Goal: Task Accomplishment & Management: Complete application form

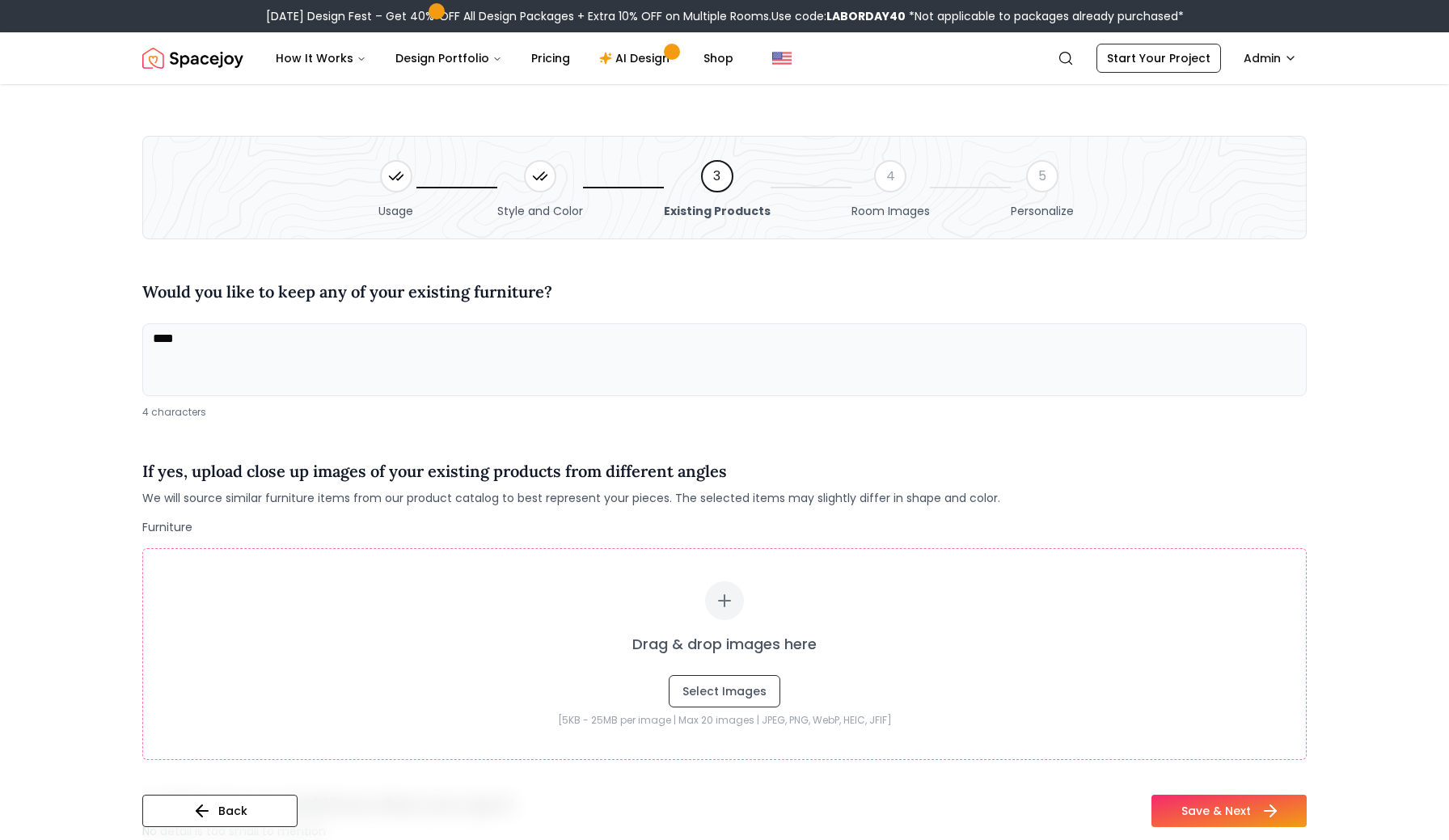
click at [1207, 815] on button "Save & Next" at bounding box center [1229, 811] width 155 height 33
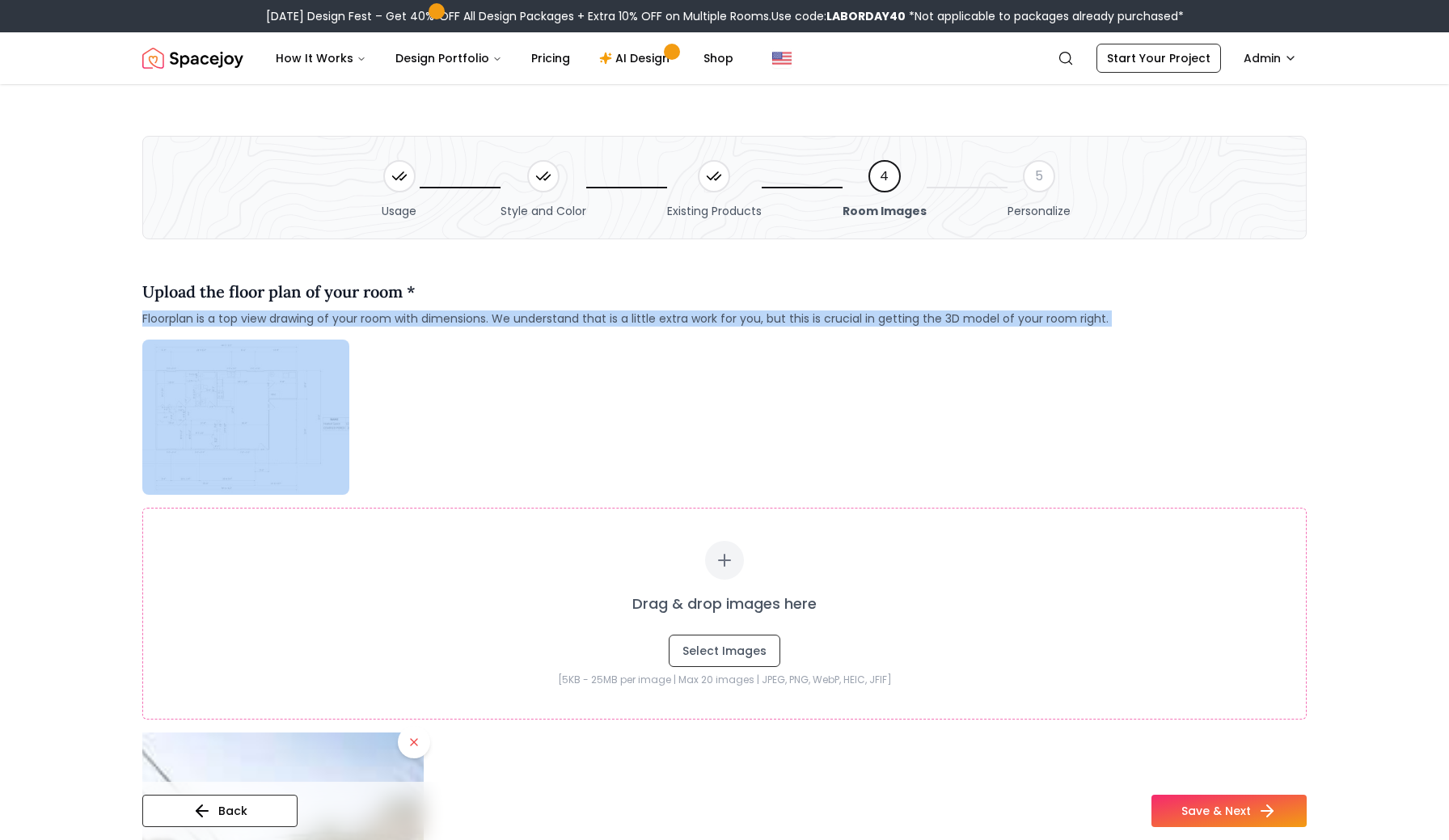
drag, startPoint x: 944, startPoint y: 409, endPoint x: 945, endPoint y: 298, distance: 111.0
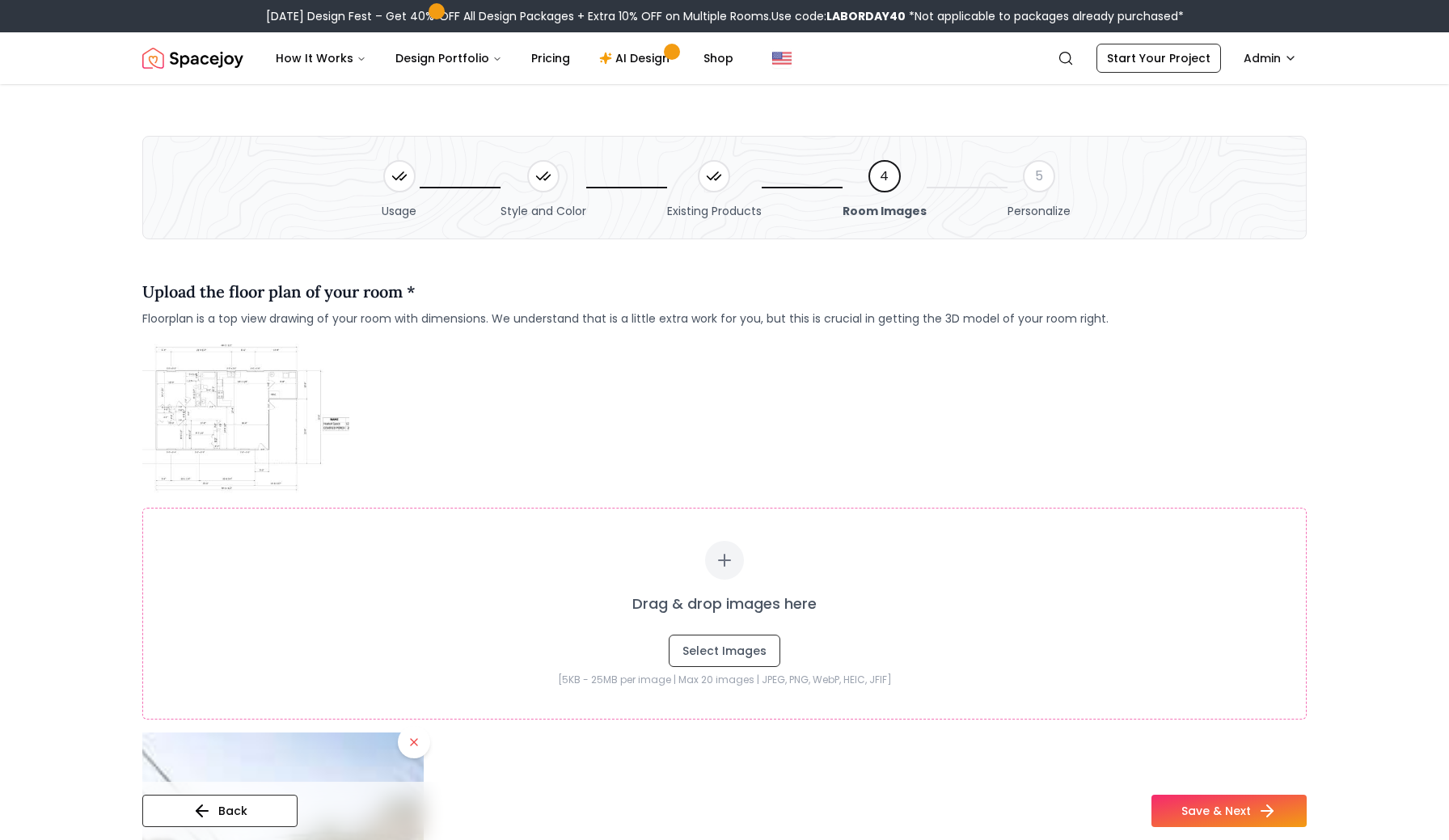
drag, startPoint x: 944, startPoint y: 439, endPoint x: 944, endPoint y: 393, distance: 46.0
click at [944, 399] on div "Drag & drop images here Select Images [5KB - 25MB per image | Max 20 images | J…" at bounding box center [725, 688] width 1165 height 697
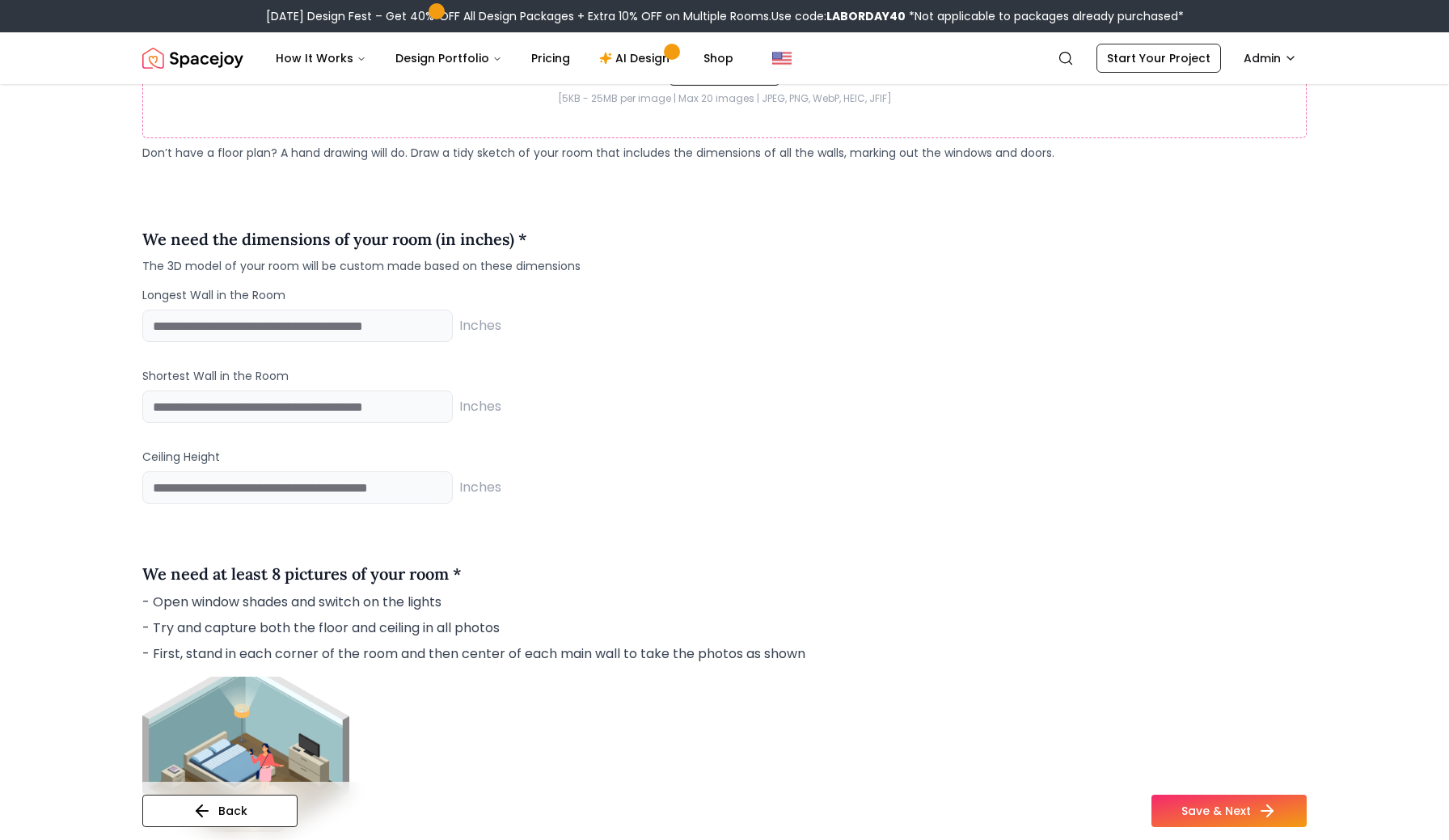
scroll to position [1215, 0]
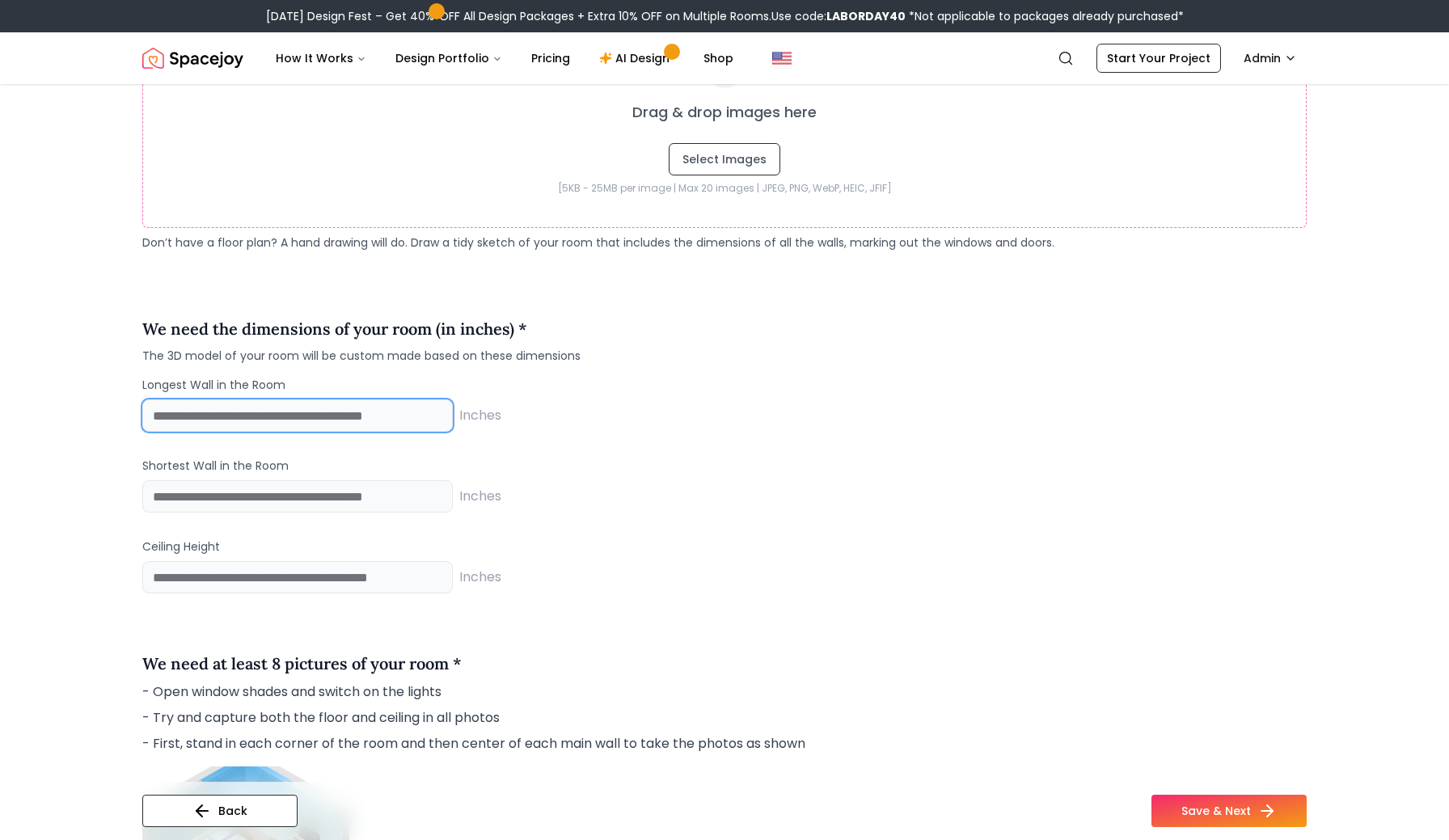
click at [354, 420] on input "number" at bounding box center [298, 416] width 310 height 33
type input "*****"
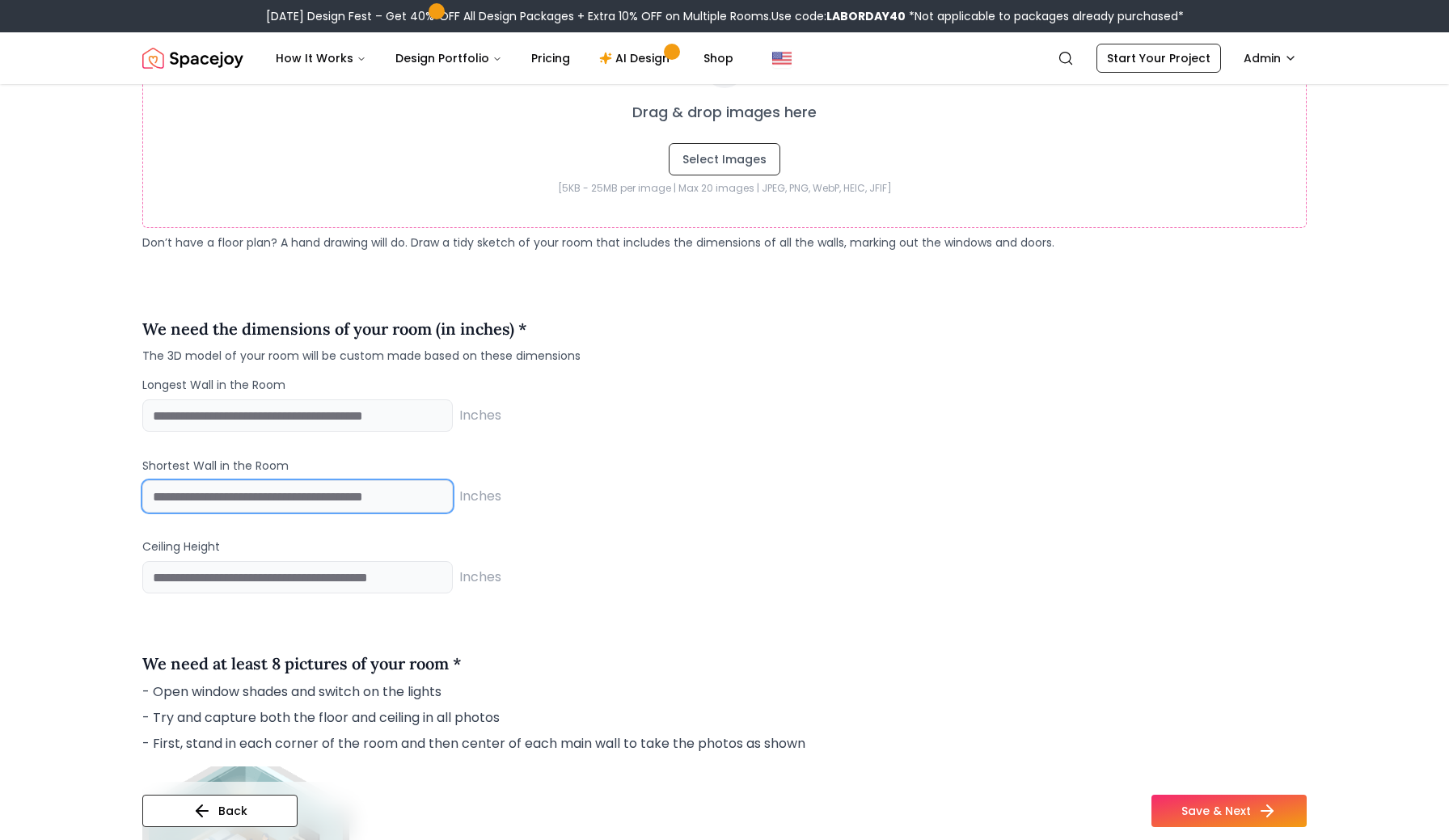
click at [278, 509] on input "number" at bounding box center [298, 496] width 310 height 33
type input "*****"
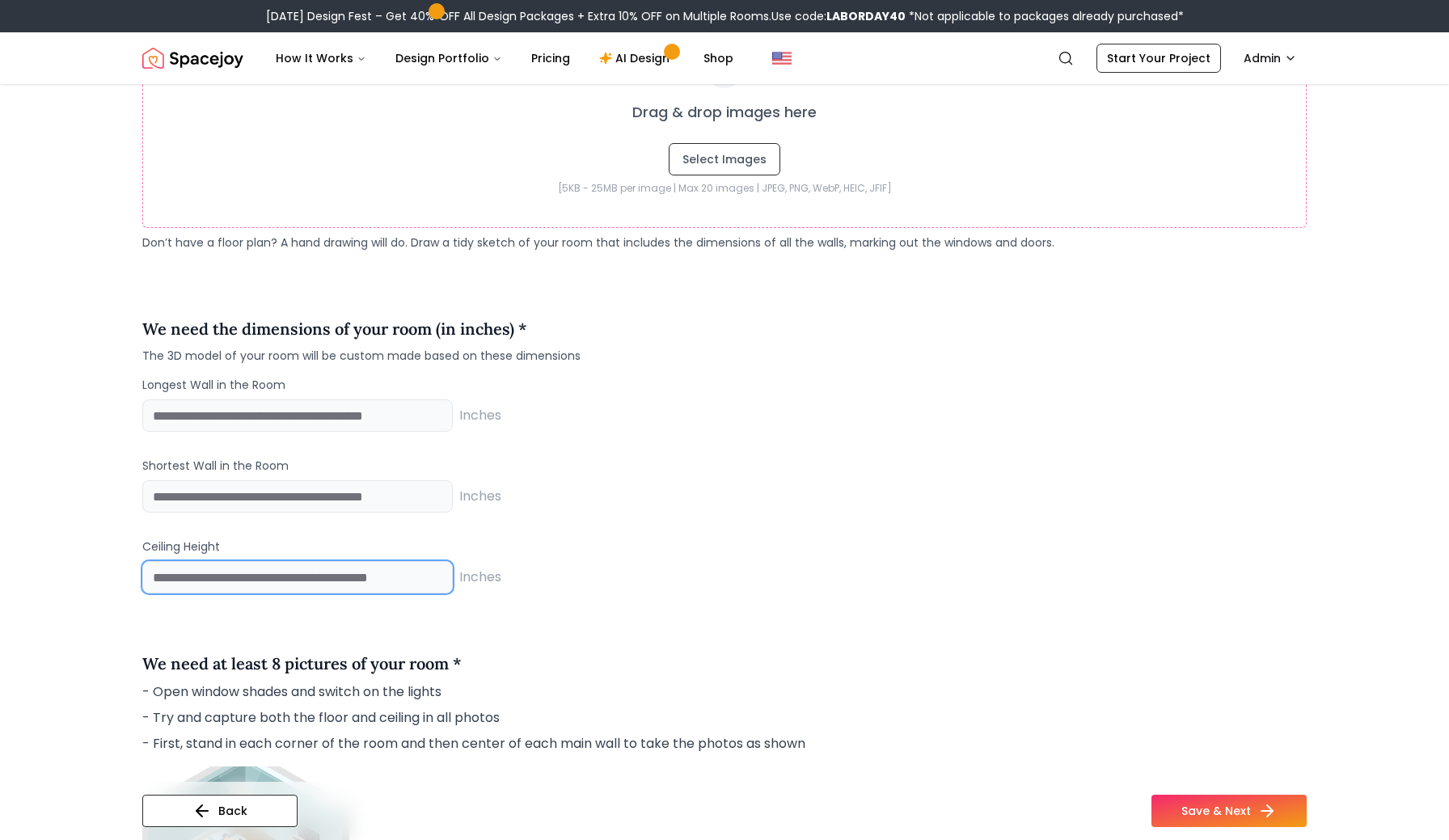
click at [236, 578] on input "number" at bounding box center [298, 577] width 310 height 33
type input "*****"
click at [658, 518] on div "Longest Wall in the Room ***** Inches Shortest Wall in the Room ***** Inches Ce…" at bounding box center [725, 485] width 1165 height 217
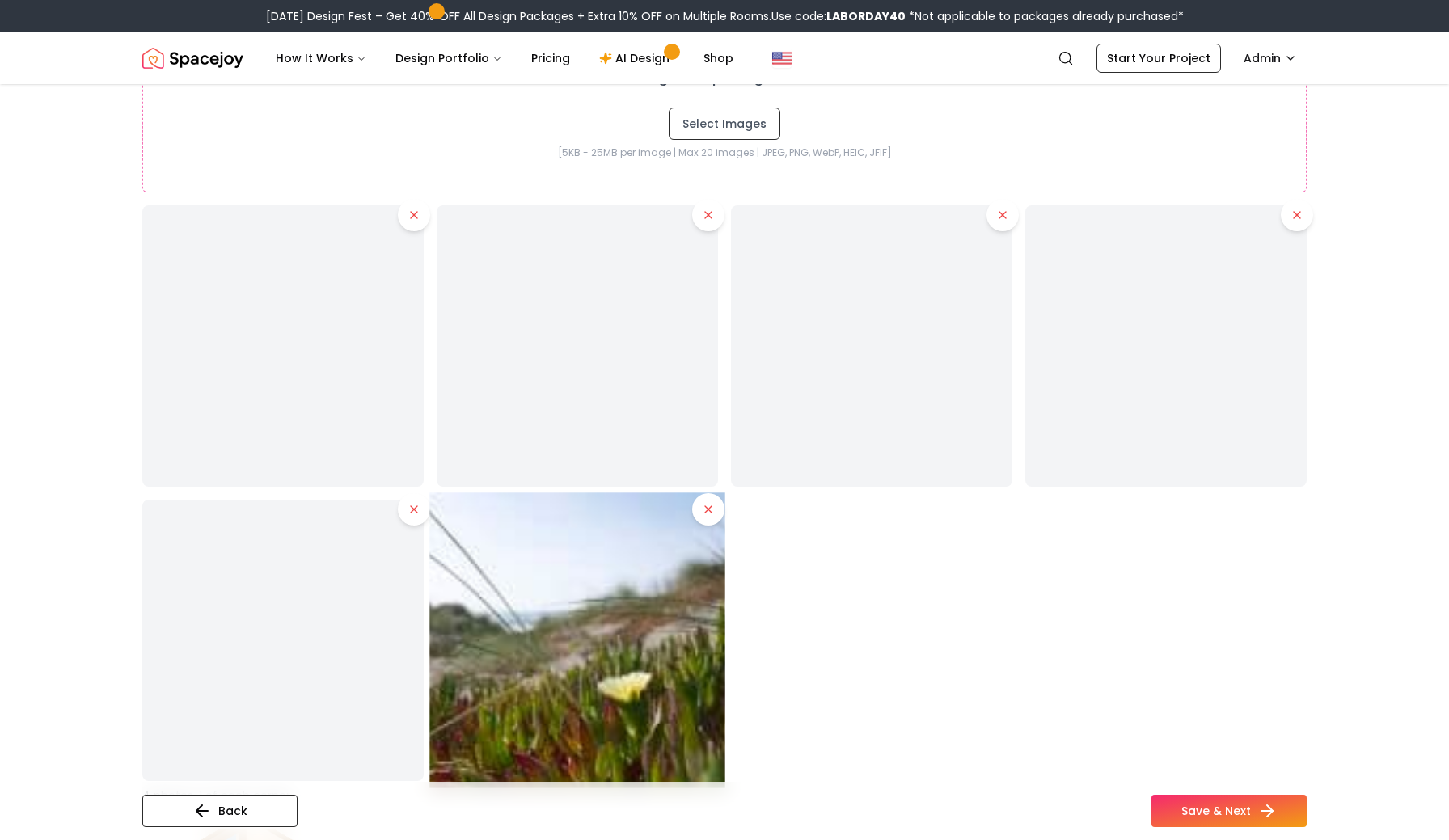
scroll to position [2215, 0]
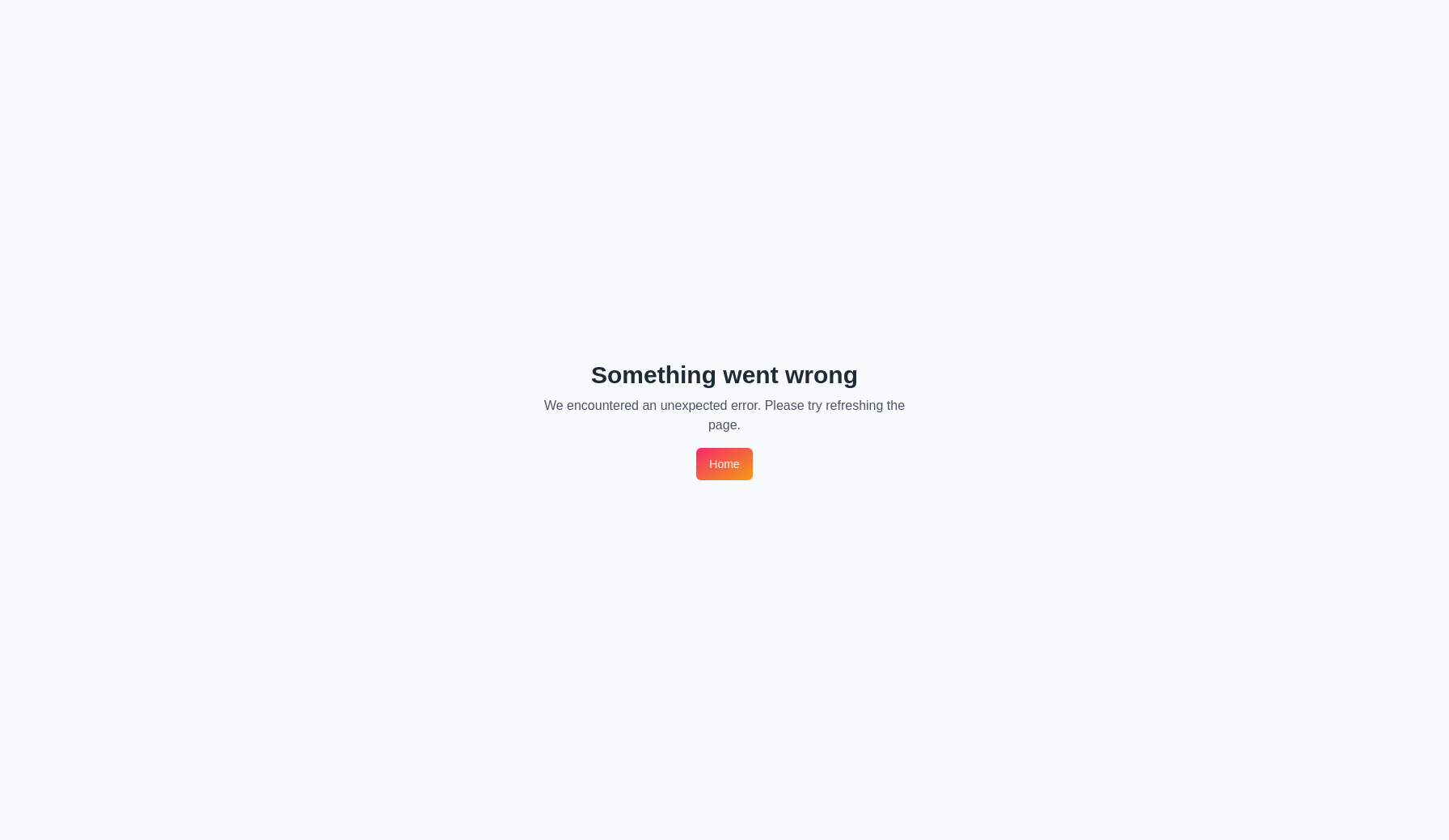
click at [730, 469] on link "Home" at bounding box center [724, 464] width 56 height 33
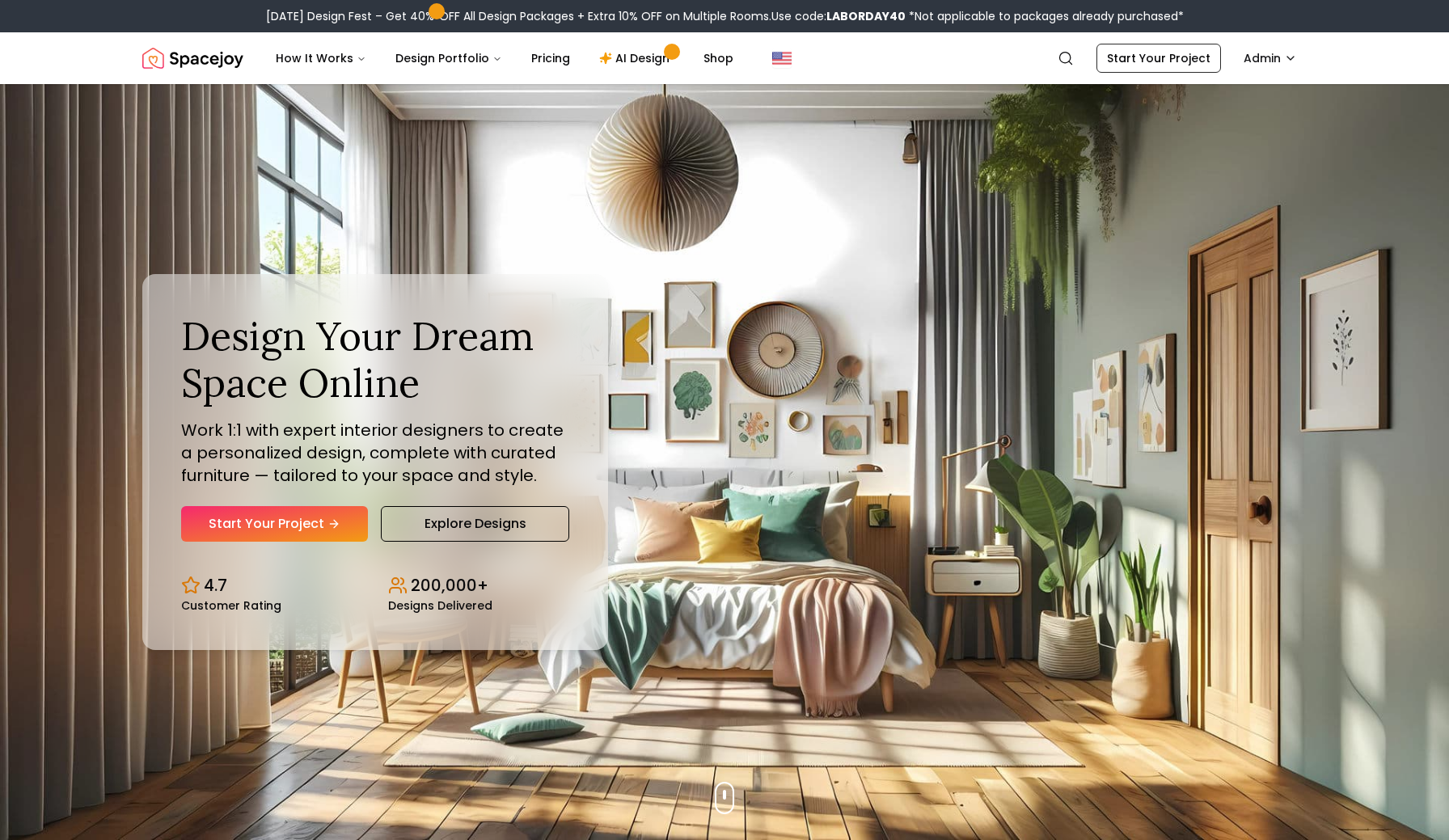
click at [1251, 25] on div "[DATE] Design Fest – Get 40% OFF All Design Packages + Extra 10% OFF on Multipl…" at bounding box center [724, 16] width 1449 height 33
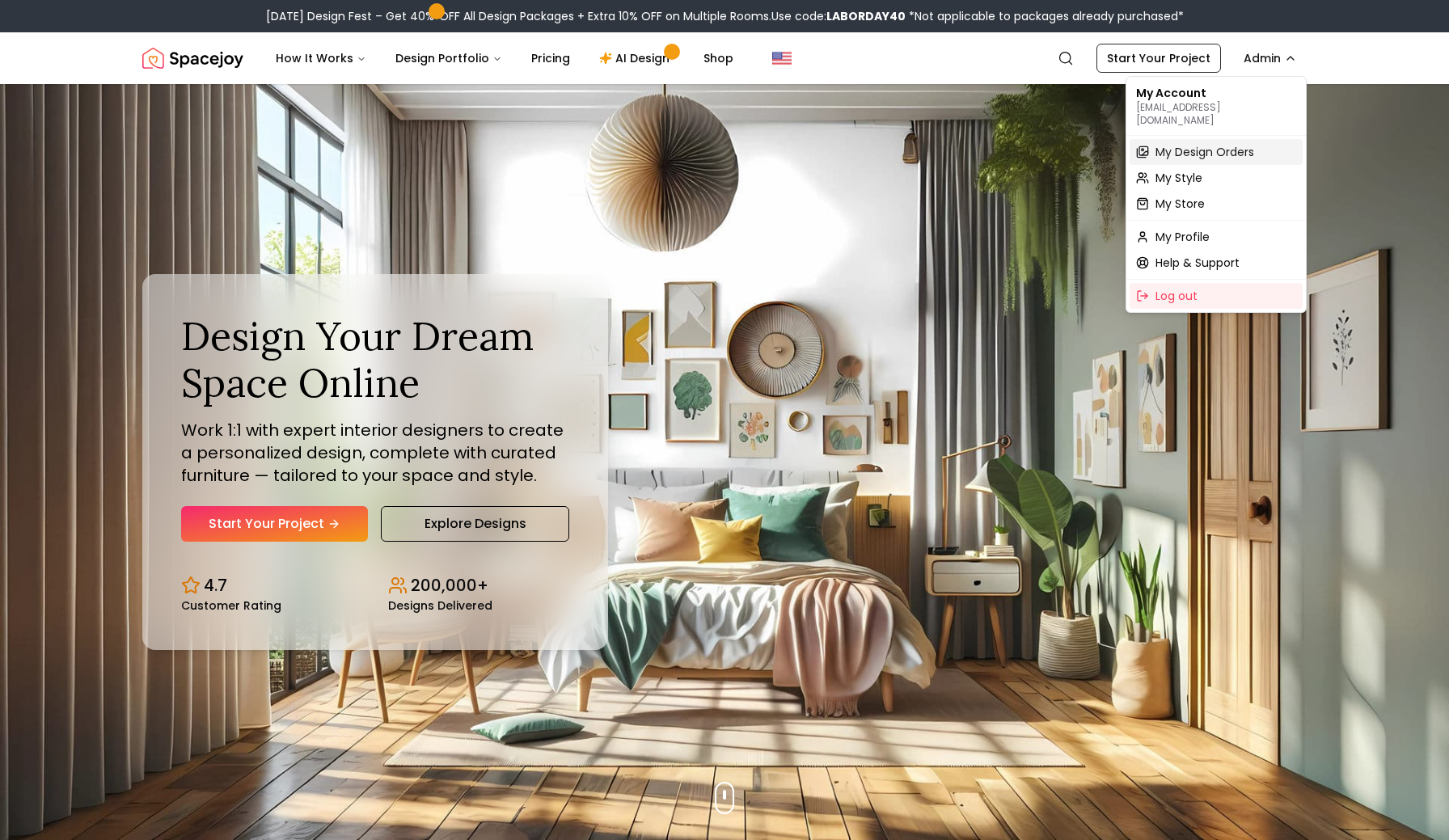
click at [1190, 144] on span "My Design Orders" at bounding box center [1204, 152] width 98 height 16
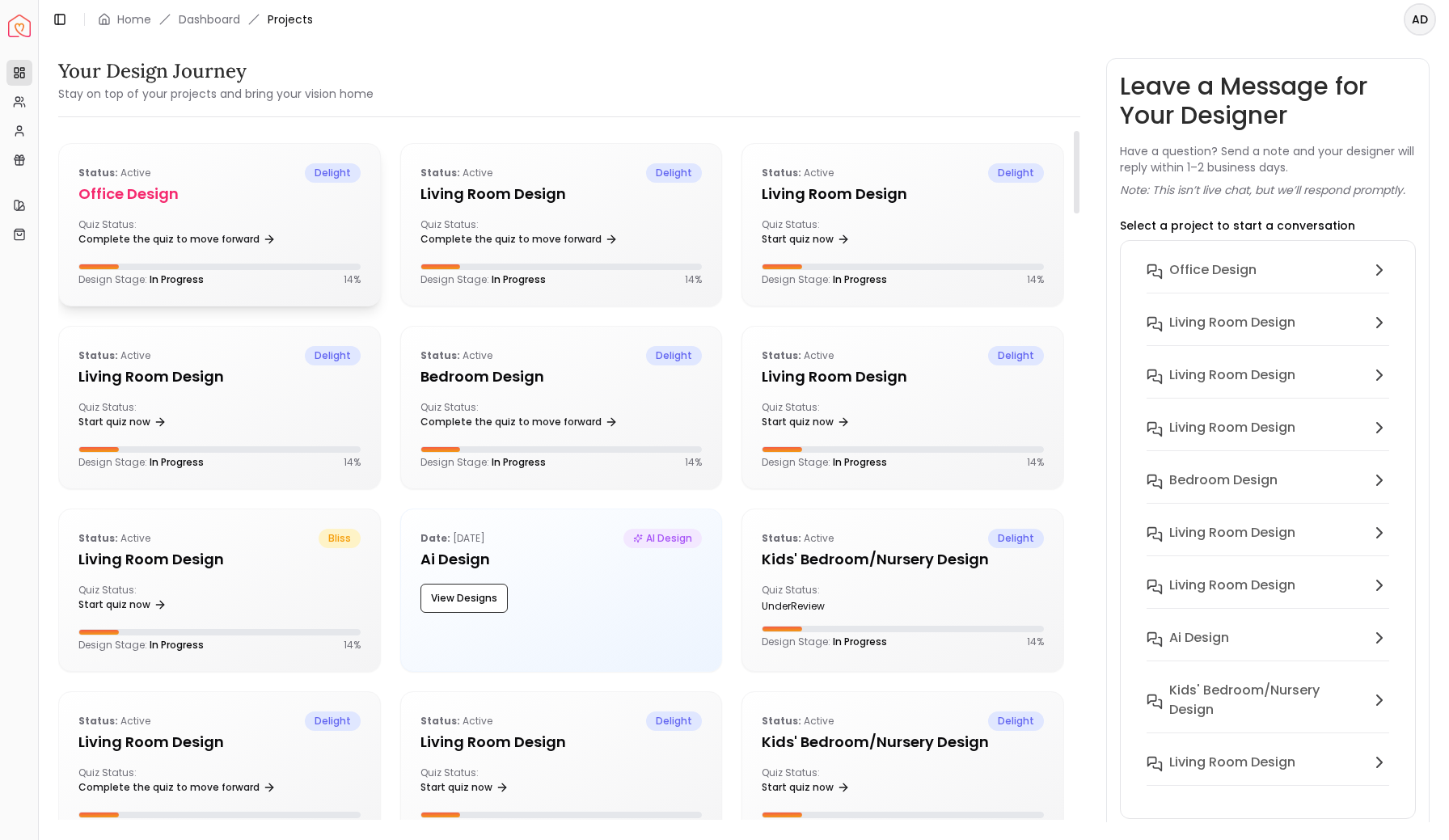
click at [256, 214] on div "Status: active delight Office design Quiz Status: Complete the quiz to move for…" at bounding box center [220, 224] width 321 height 162
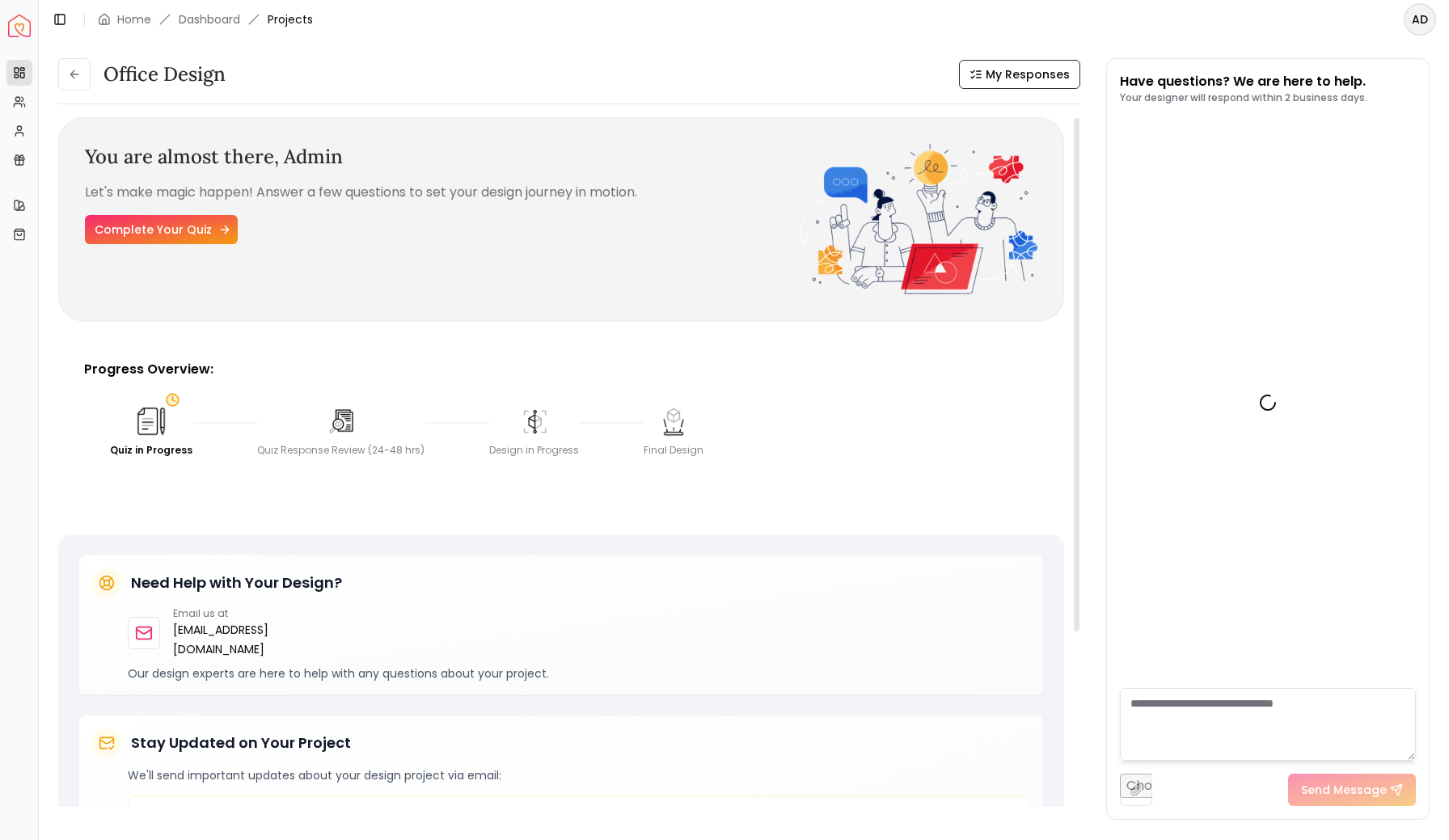
click at [189, 230] on link "Complete Your Quiz" at bounding box center [161, 229] width 152 height 29
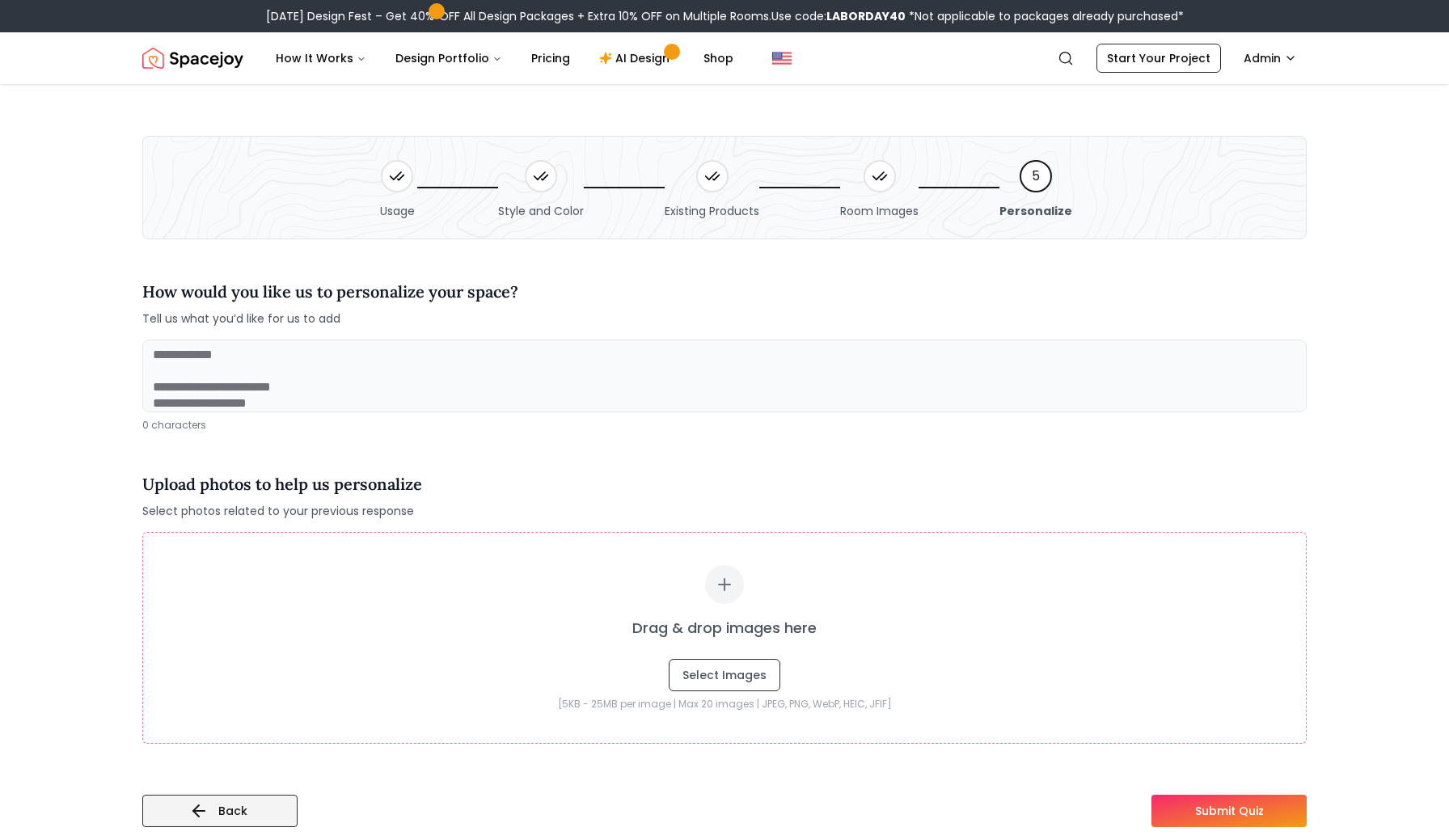
click at [264, 810] on button "Back" at bounding box center [220, 811] width 155 height 33
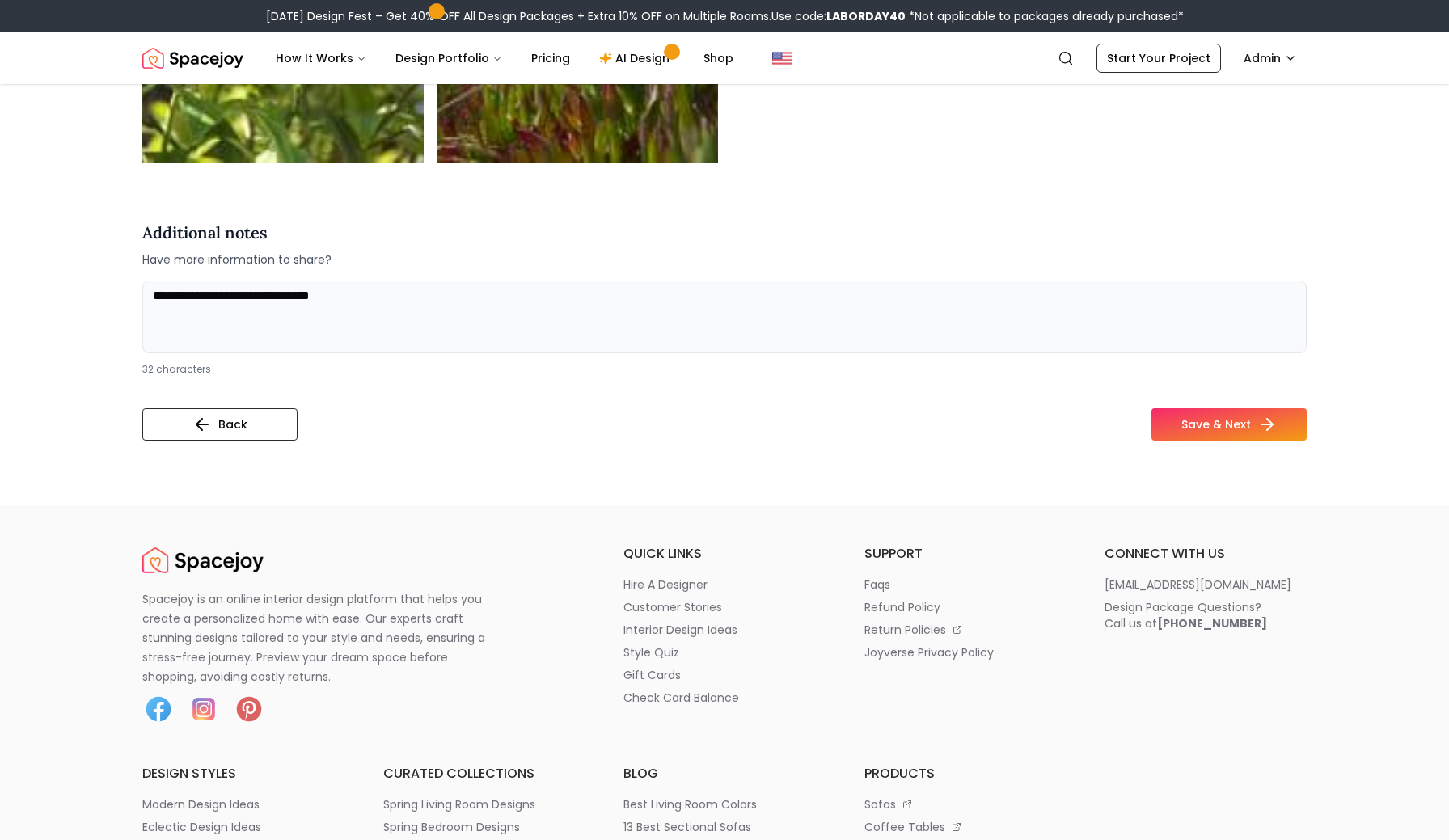
scroll to position [3865, 0]
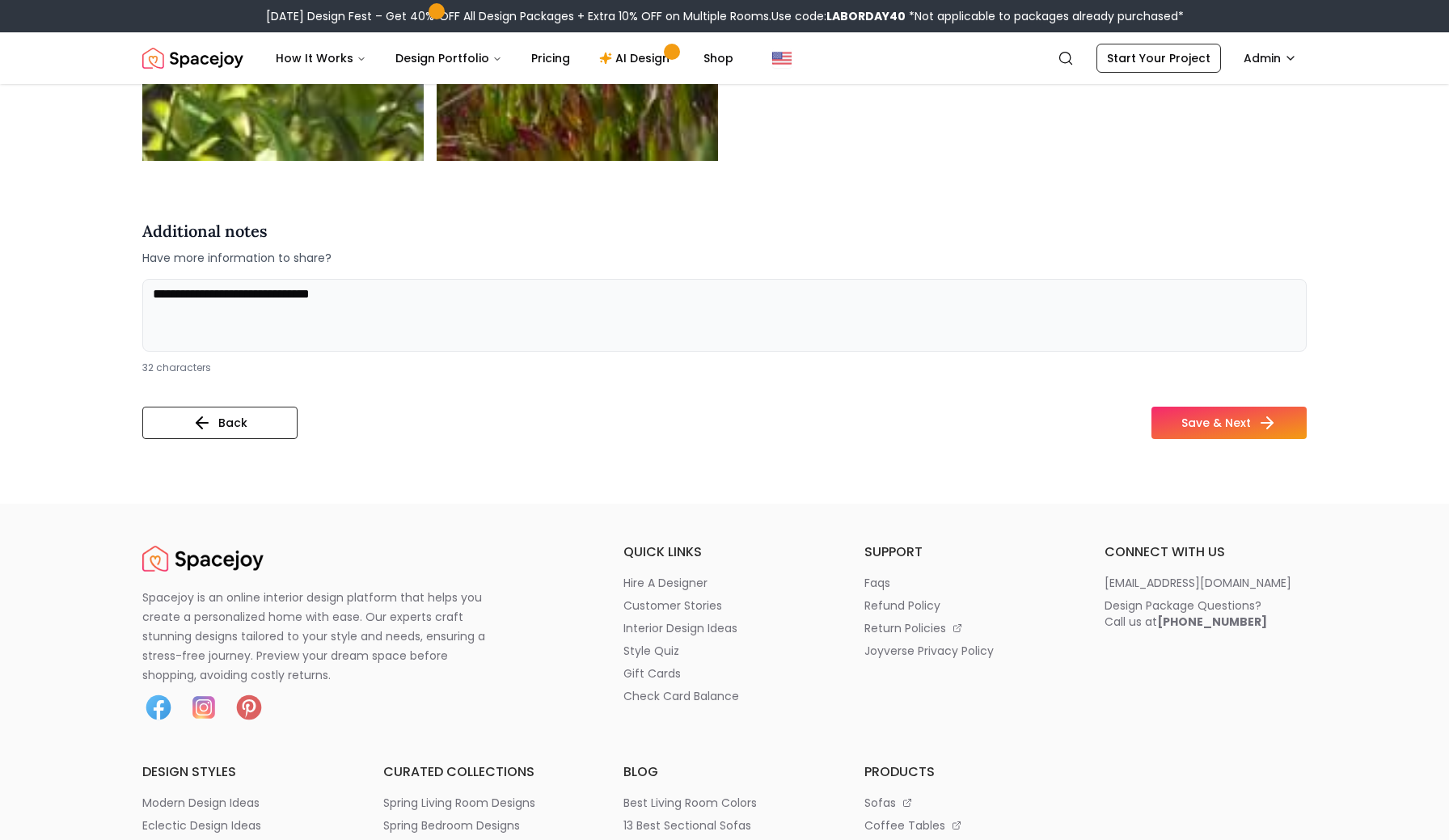
drag, startPoint x: 409, startPoint y: 299, endPoint x: 24, endPoint y: 291, distance: 385.1
click at [417, 436] on div "Back Save & Next" at bounding box center [725, 429] width 1165 height 45
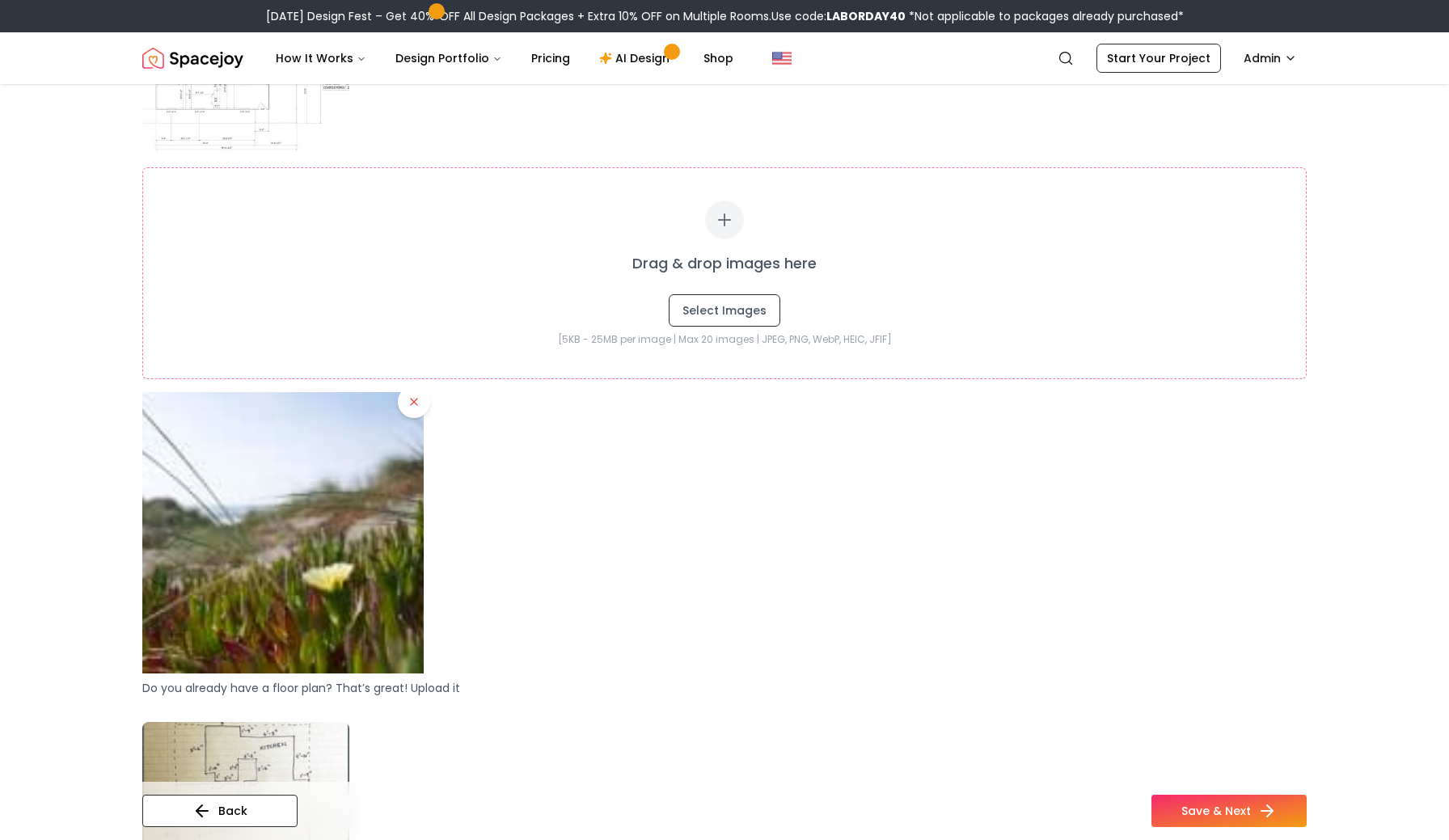
scroll to position [0, 0]
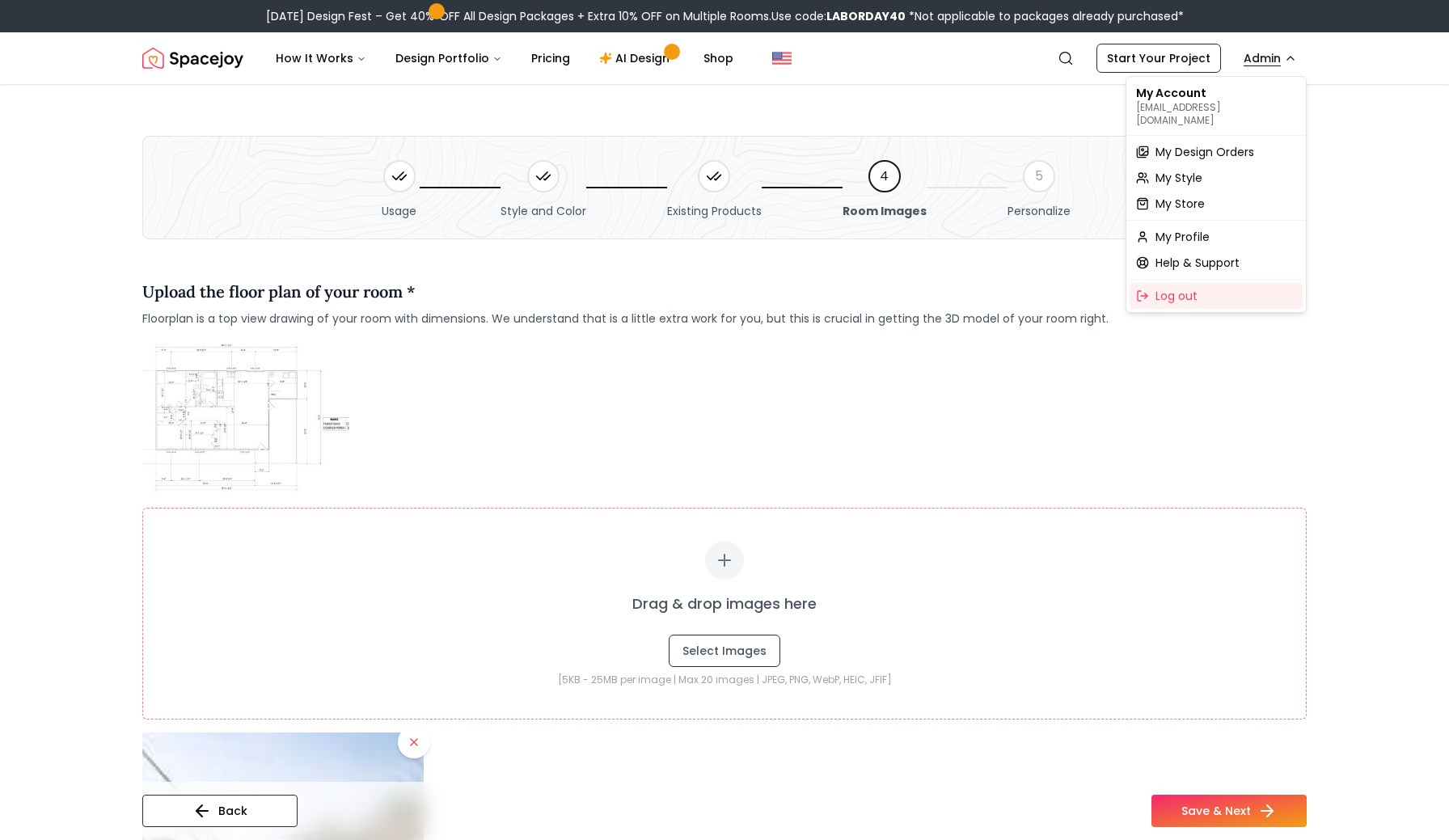
click at [1195, 144] on span "My Design Orders" at bounding box center [1204, 152] width 98 height 16
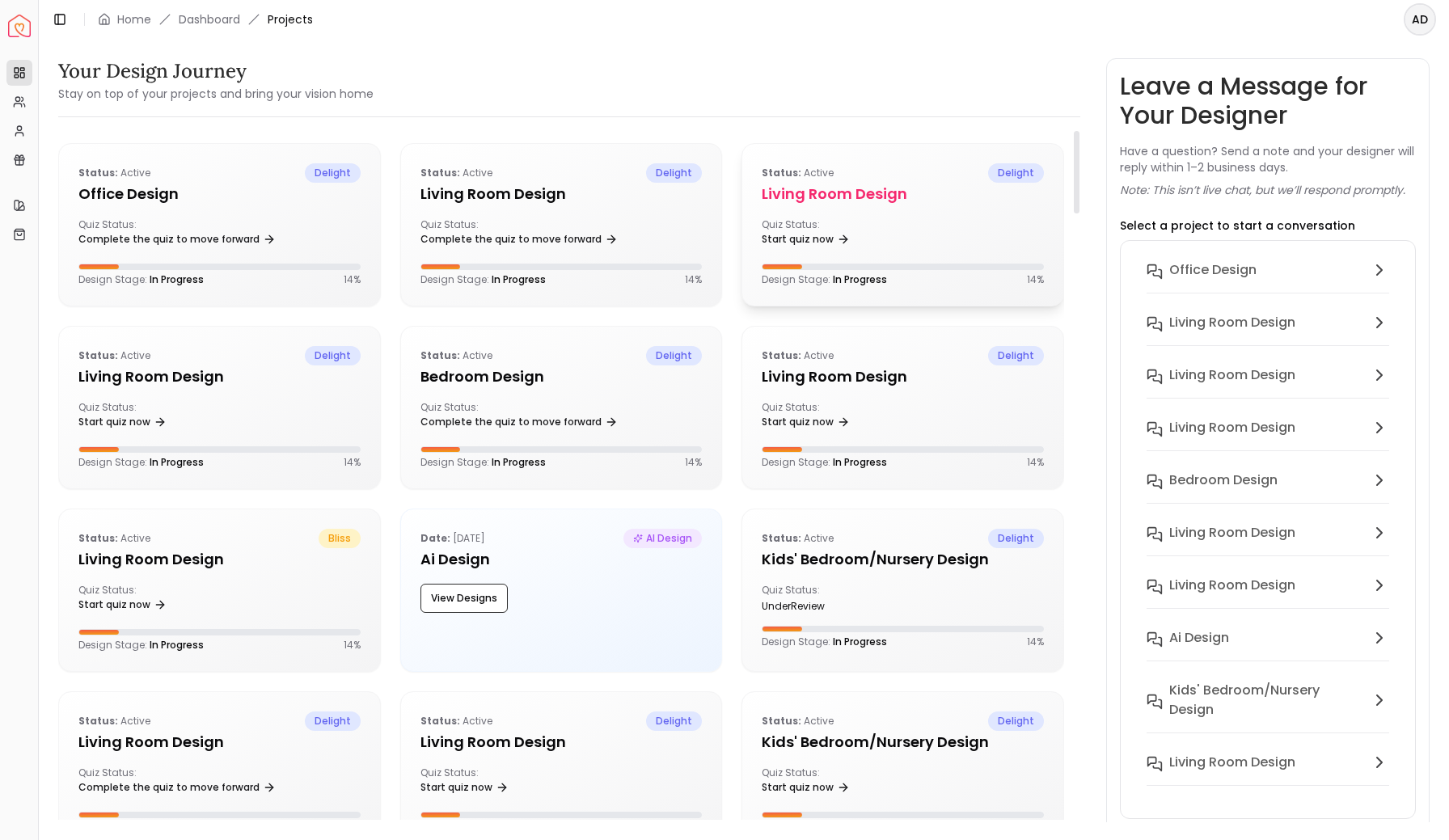
click at [892, 219] on div "Quiz Status: Start quiz now" at bounding box center [830, 234] width 135 height 33
click at [565, 235] on link "Complete the quiz to move forward" at bounding box center [519, 239] width 198 height 23
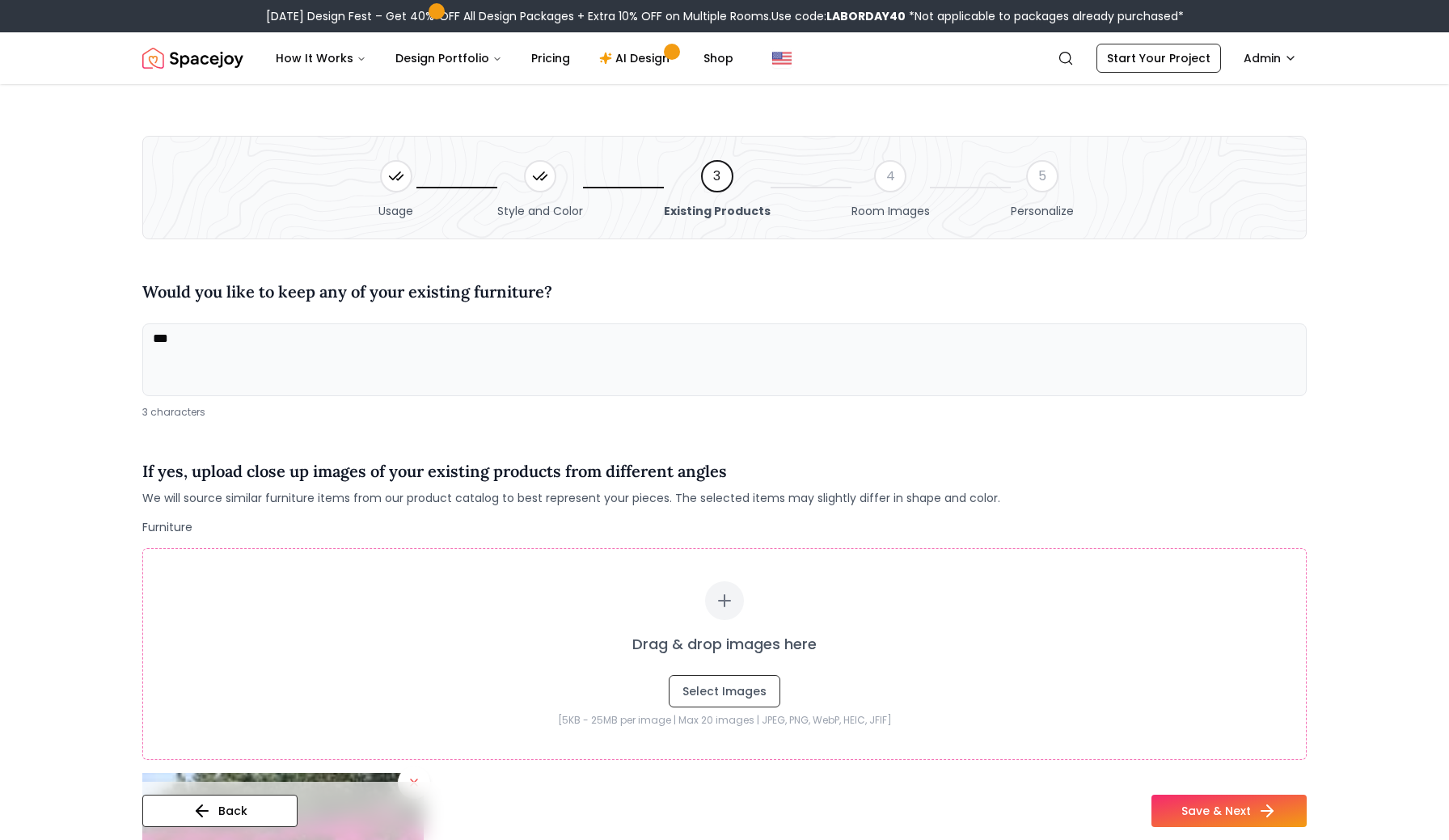
click at [1032, 444] on div "Would you like to keep any of your existing furniture? *** 3 characters If yes,…" at bounding box center [725, 789] width 1165 height 1061
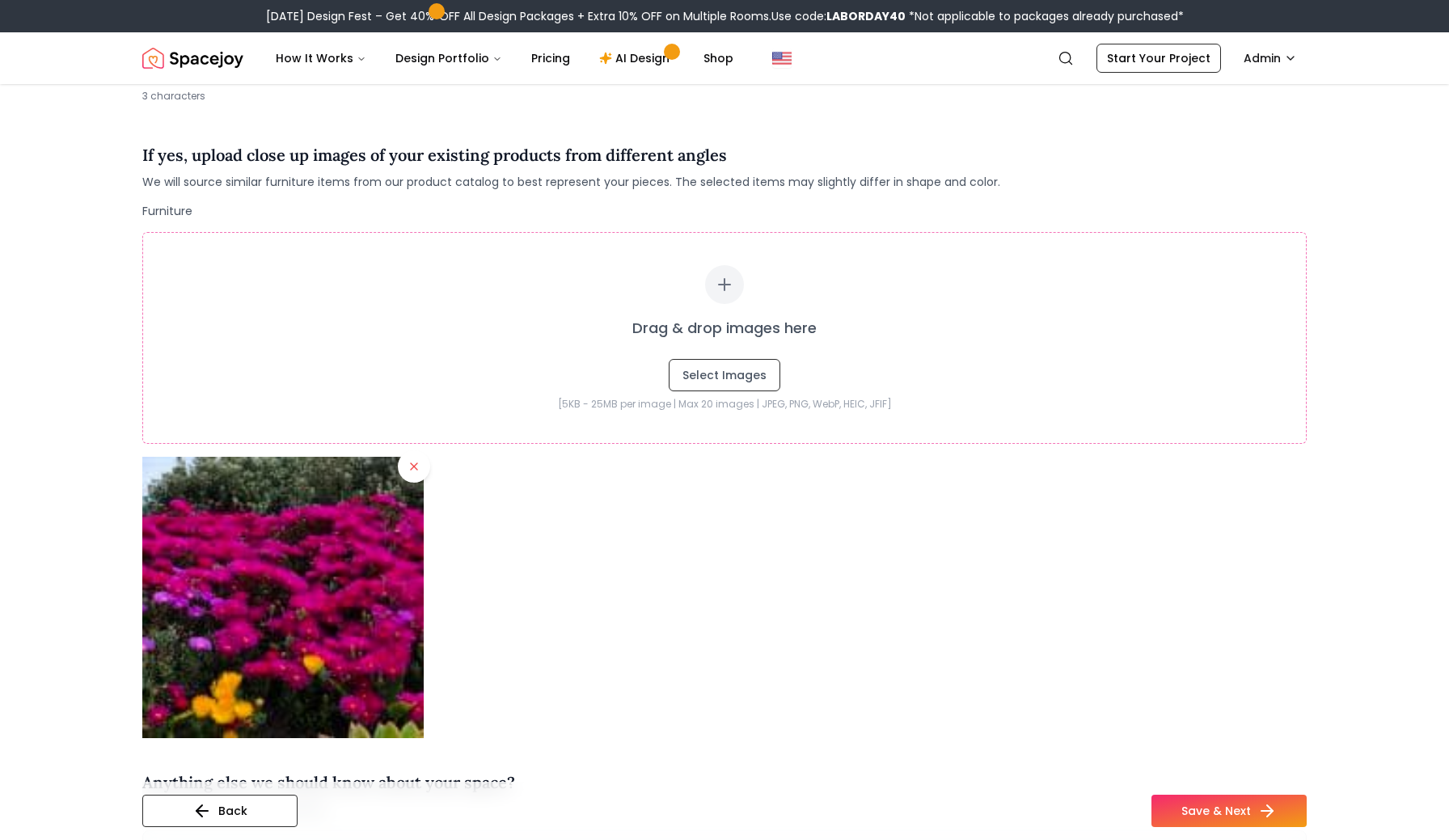
scroll to position [444, 0]
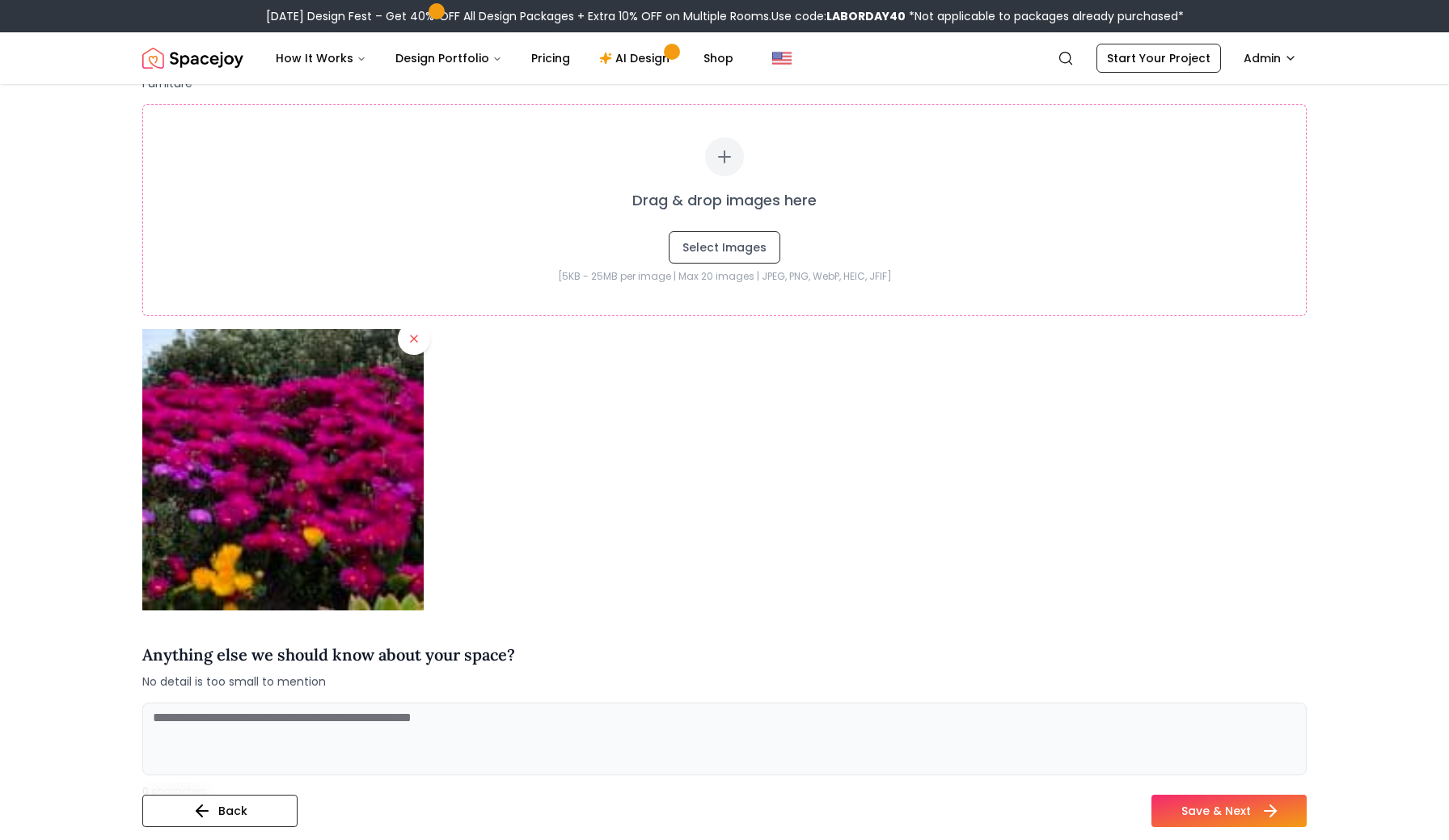
click at [1184, 805] on button "Save & Next" at bounding box center [1229, 811] width 155 height 33
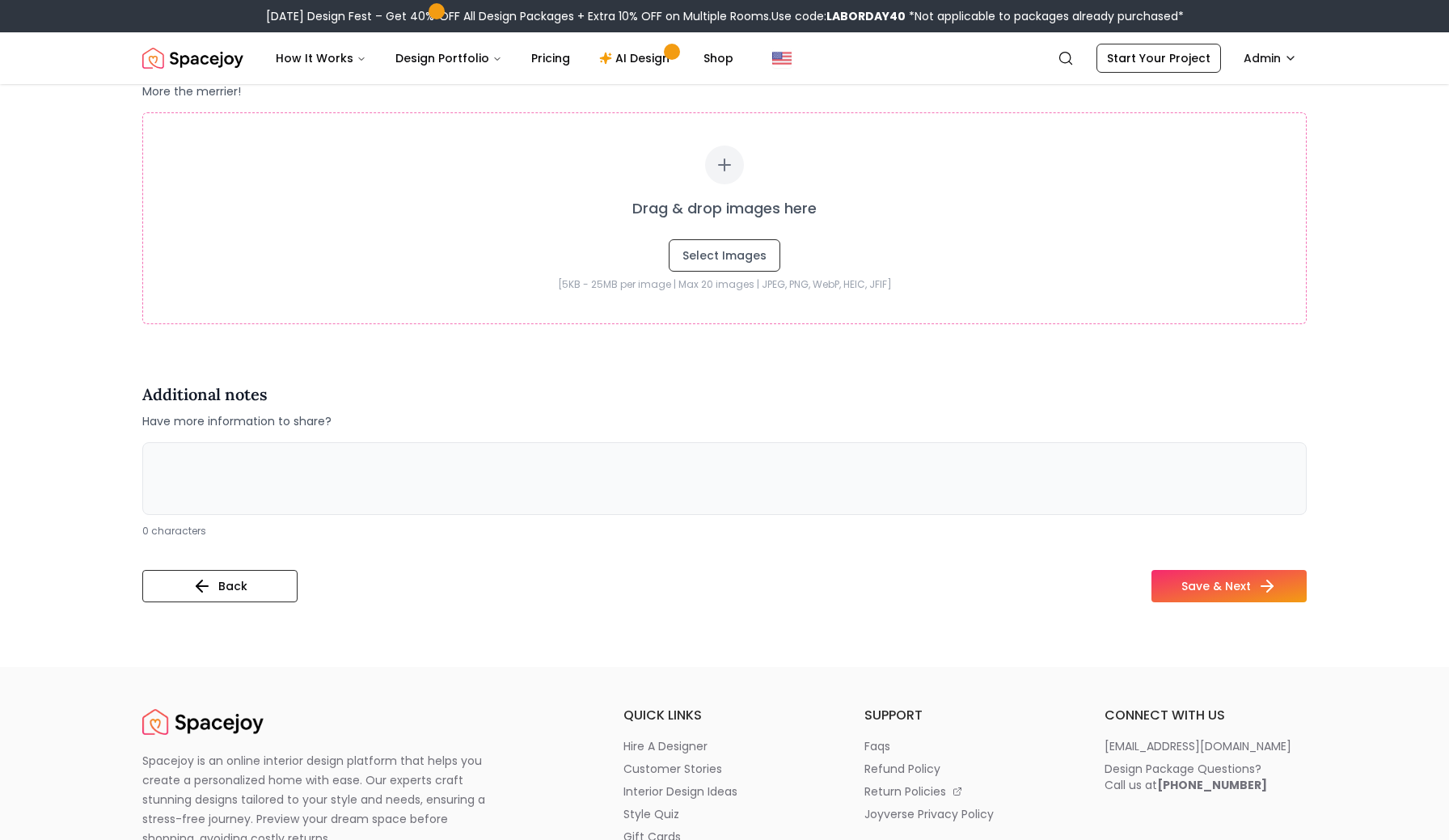
scroll to position [3396, 0]
